Goal: Navigation & Orientation: Find specific page/section

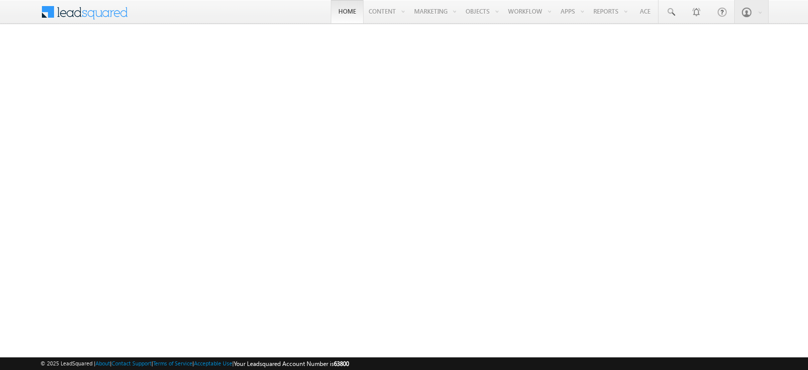
click at [344, 20] on link "Home" at bounding box center [347, 11] width 33 height 23
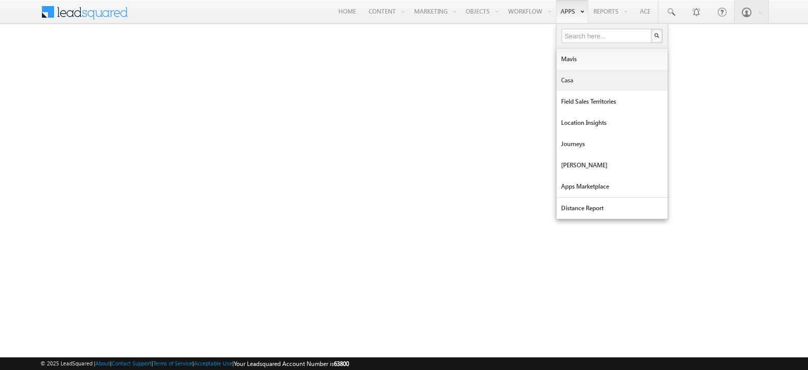
click at [565, 74] on link "Casa" at bounding box center [611, 80] width 111 height 21
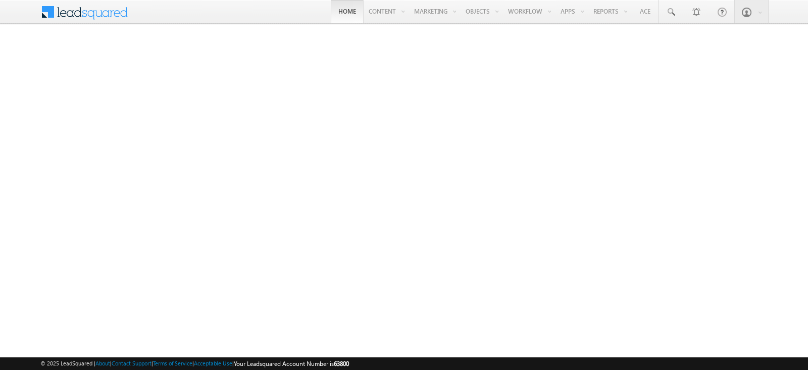
click at [331, 10] on link "Home" at bounding box center [347, 11] width 33 height 23
